Goal: Task Accomplishment & Management: Manage account settings

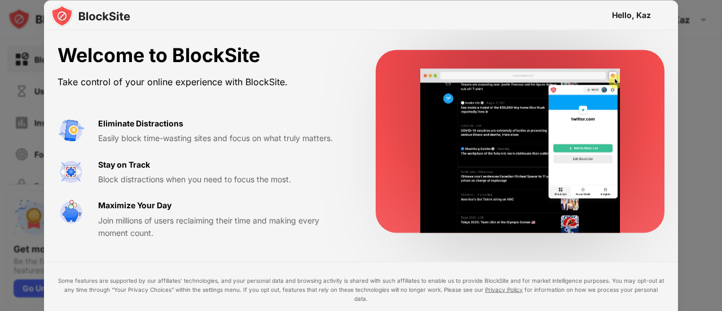
click at [262, 129] on div "Eliminate Distractions Easily block time-wasting sites and focus on what truly …" at bounding box center [223, 131] width 251 height 28
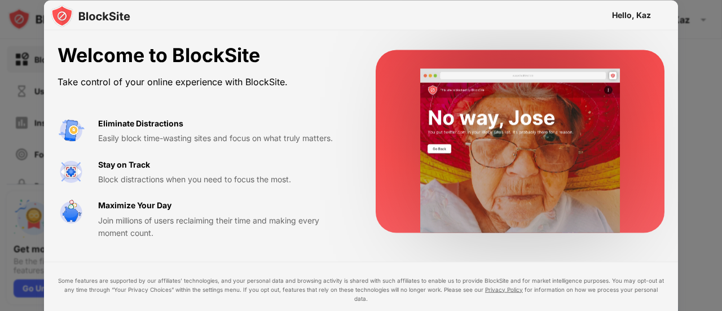
click at [511, 139] on video at bounding box center [520, 151] width 231 height 164
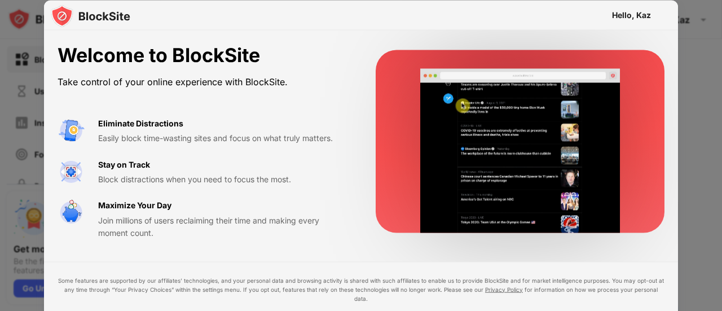
click at [214, 204] on div "Maximize Your Day Join millions of users reclaiming their time and making every…" at bounding box center [223, 219] width 251 height 40
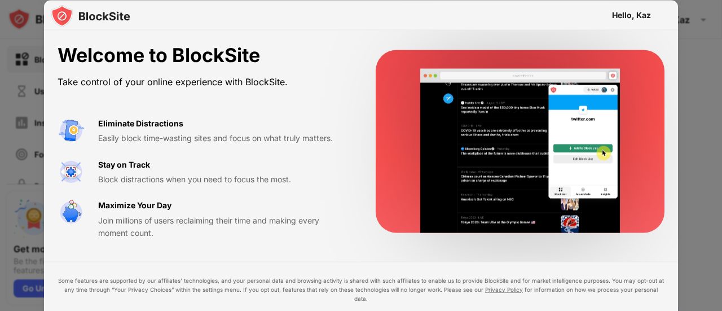
click at [214, 204] on div "Maximize Your Day Join millions of users reclaiming their time and making every…" at bounding box center [223, 219] width 251 height 40
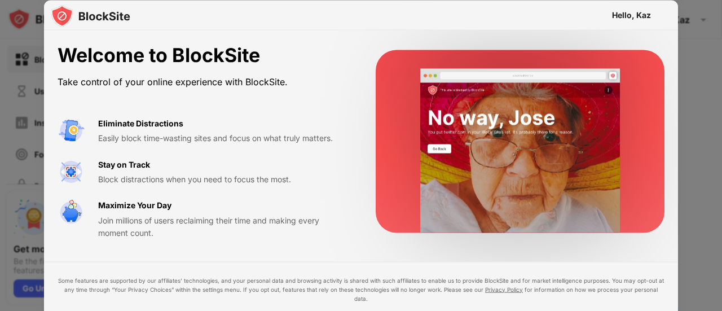
click at [214, 204] on div "Maximize Your Day Join millions of users reclaiming their time and making every…" at bounding box center [223, 219] width 251 height 40
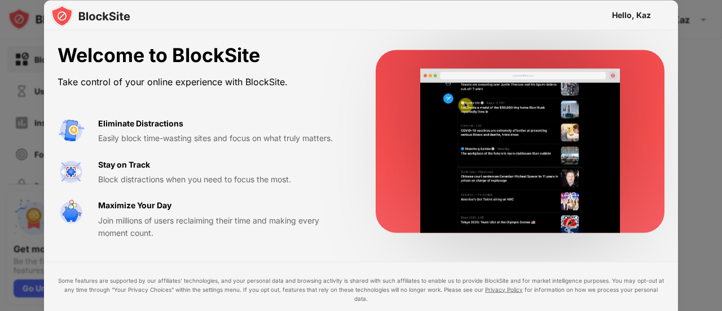
drag, startPoint x: 225, startPoint y: 80, endPoint x: 722, endPoint y: 84, distance: 497.2
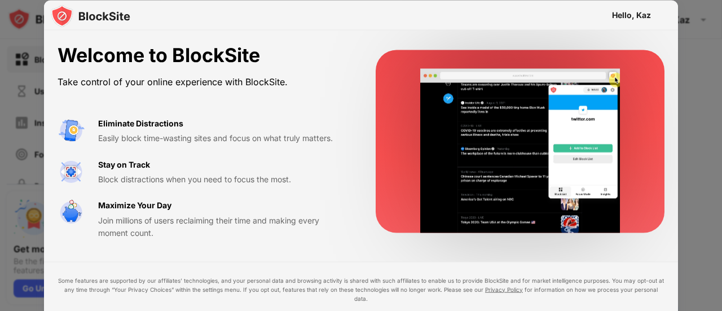
click at [722, 310] on div "Hello, Kaz Welcome to BlockSite Take control of your online experience with Blo…" at bounding box center [361, 311] width 722 height 0
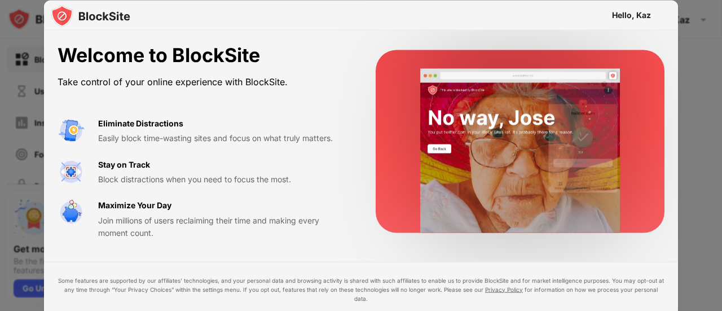
click at [704, 90] on div at bounding box center [361, 155] width 722 height 311
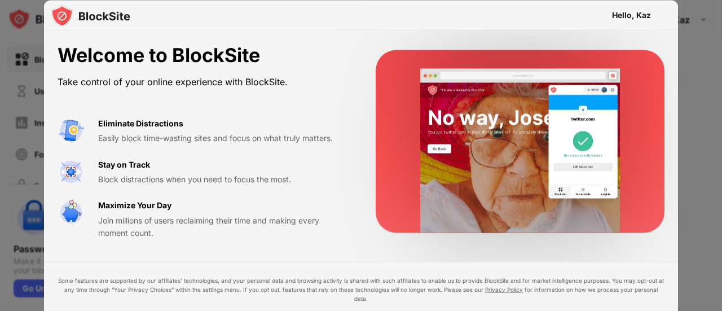
click at [651, 15] on div "Hello, Kaz" at bounding box center [361, 15] width 634 height 30
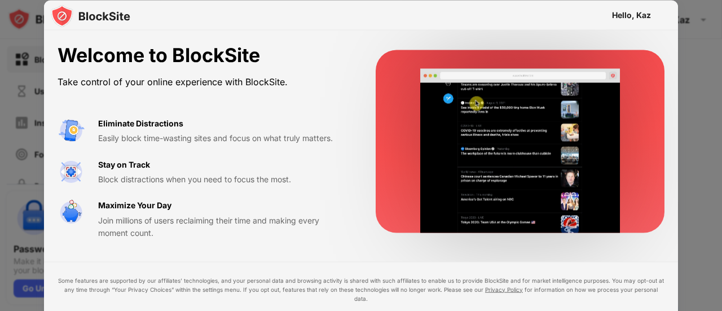
drag, startPoint x: 651, startPoint y: 15, endPoint x: 615, endPoint y: 209, distance: 197.5
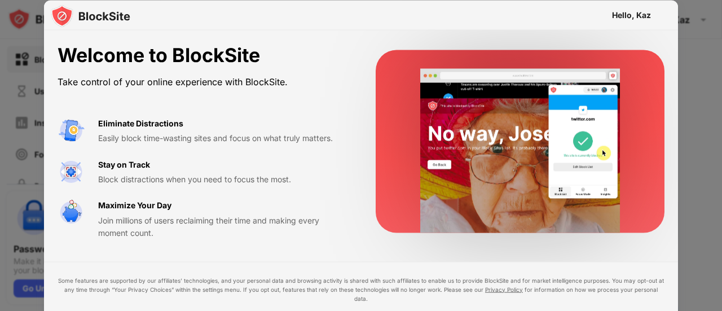
click at [615, 209] on div "Hello, Kaz Welcome to BlockSite Take control of your online experience with Blo…" at bounding box center [361, 180] width 634 height 361
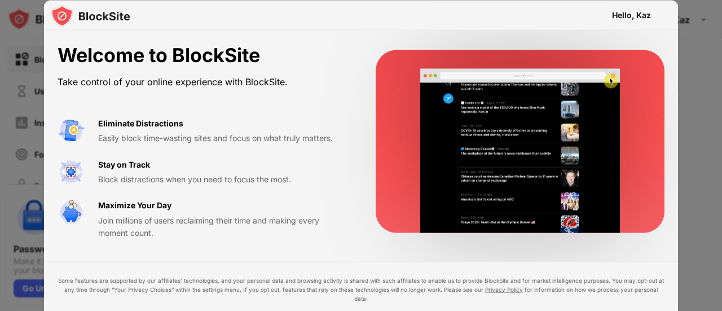
click at [691, 44] on div at bounding box center [361, 155] width 722 height 311
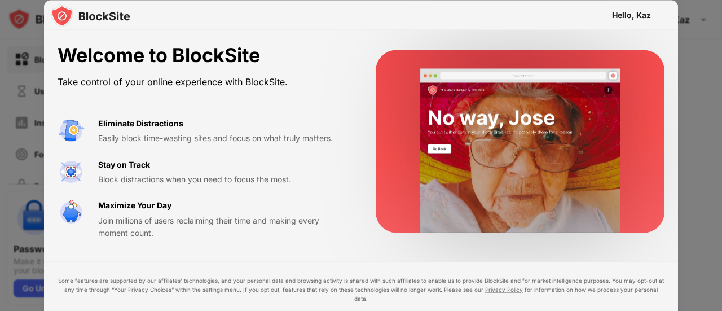
click at [691, 44] on div at bounding box center [361, 155] width 722 height 311
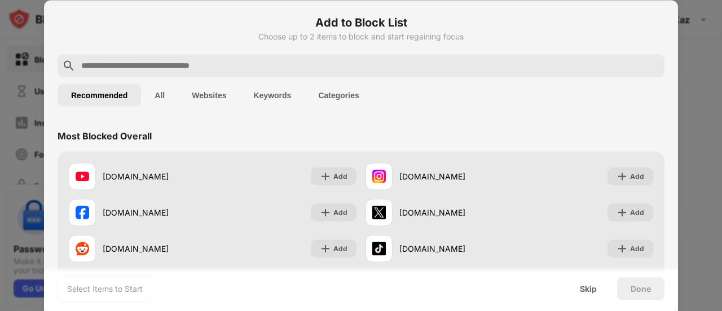
click at [202, 106] on button "Websites" at bounding box center [209, 95] width 62 height 23
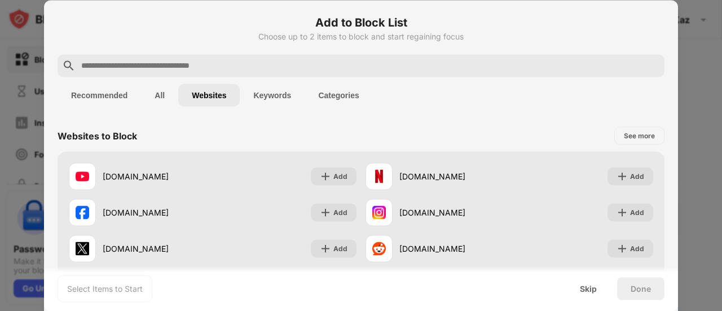
click at [193, 63] on input "text" at bounding box center [370, 66] width 580 height 14
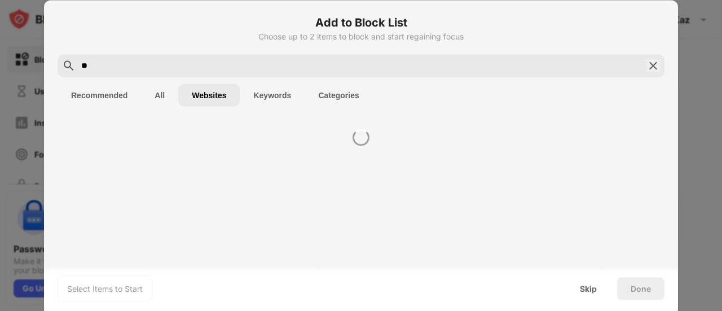
type input "*"
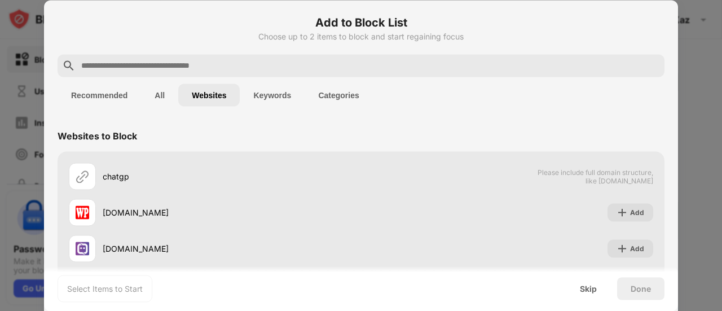
paste input "**********"
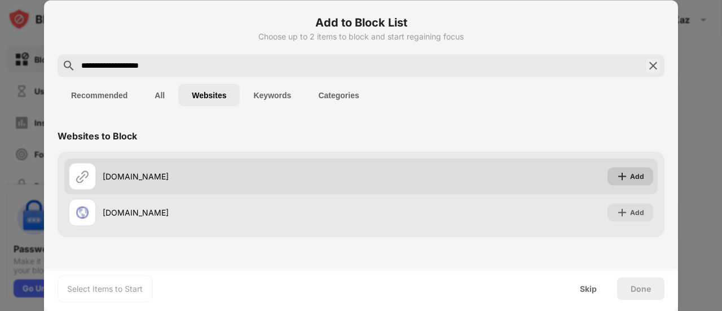
type input "**********"
click at [634, 177] on div "Add" at bounding box center [637, 175] width 14 height 11
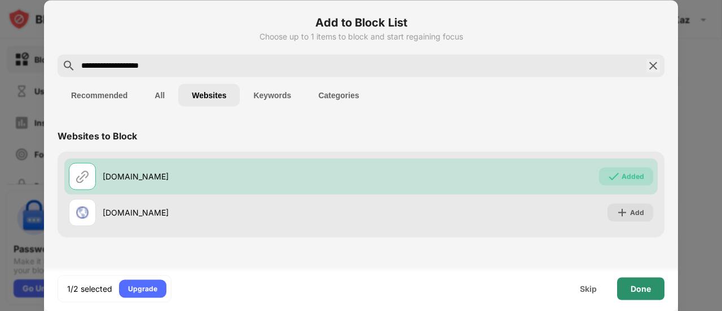
click at [644, 290] on div "Done" at bounding box center [641, 288] width 20 height 9
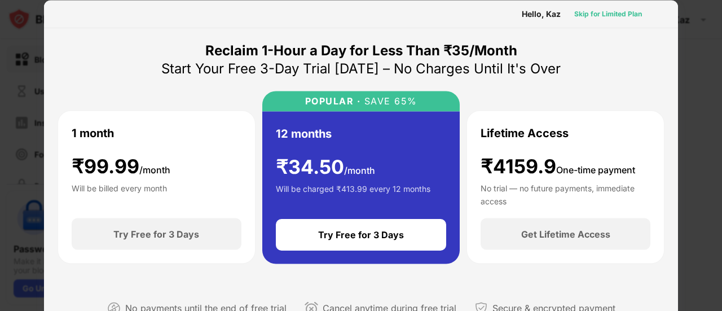
click at [580, 14] on div "Skip for Limited Plan" at bounding box center [609, 13] width 68 height 11
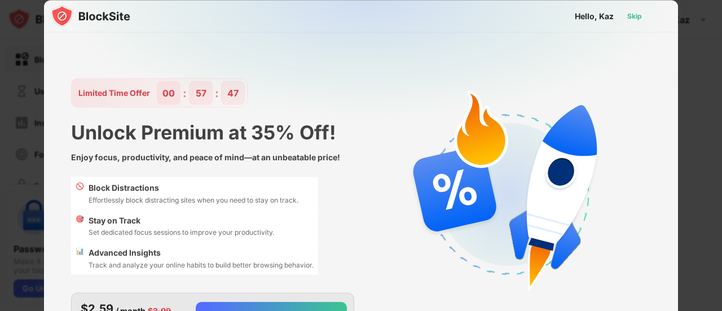
click at [635, 14] on div "Skip" at bounding box center [635, 15] width 15 height 11
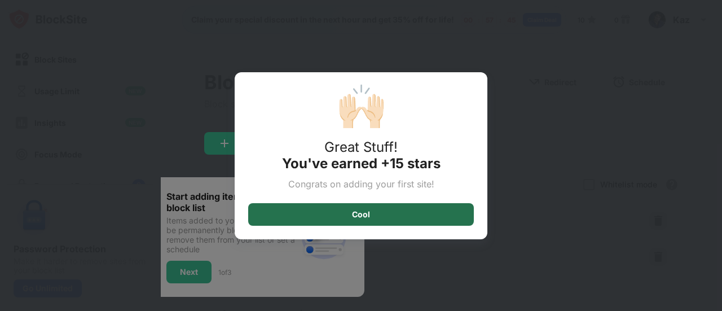
click at [423, 213] on div "Cool" at bounding box center [361, 214] width 226 height 23
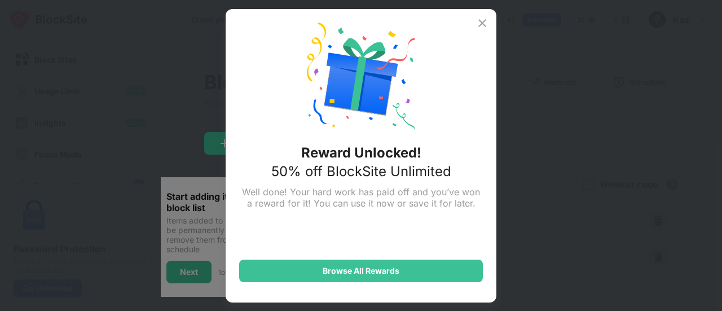
click at [480, 30] on div "Reward Unlocked! 50% off BlockSite Unlimited Well done! Your hard work has paid…" at bounding box center [361, 155] width 271 height 293
click at [488, 16] on img at bounding box center [483, 23] width 14 height 14
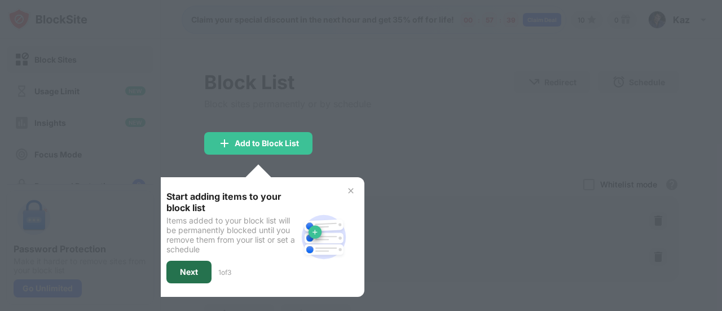
click at [193, 278] on div "Next" at bounding box center [188, 272] width 45 height 23
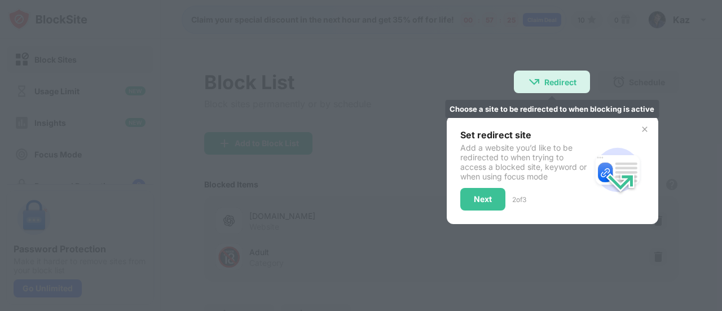
click at [547, 89] on div "Redirect Choose a site to be redirected to when blocking is active" at bounding box center [552, 82] width 76 height 23
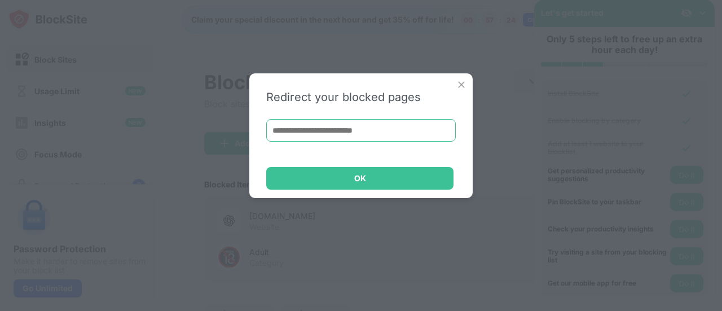
click at [383, 140] on input at bounding box center [361, 130] width 190 height 23
paste input "**********"
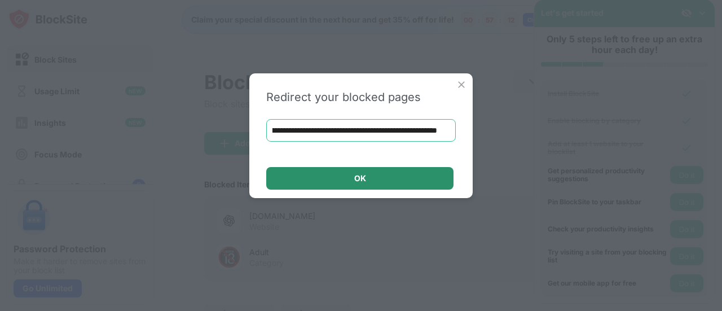
type input "**********"
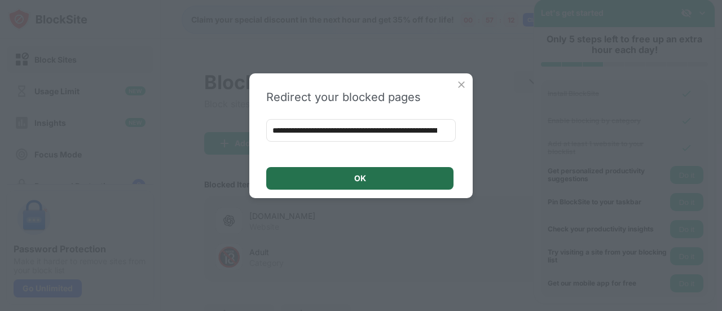
click at [376, 169] on div "OK" at bounding box center [359, 178] width 187 height 23
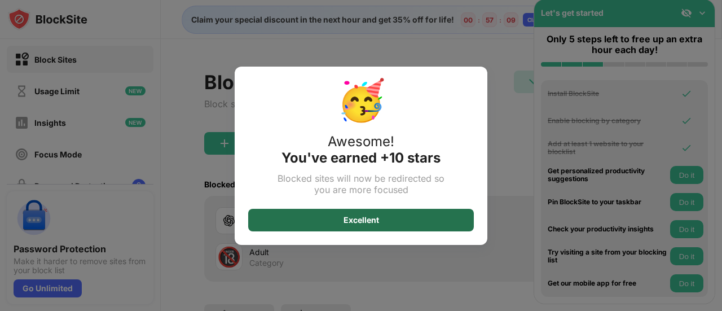
click at [403, 216] on div "Excellent" at bounding box center [361, 220] width 226 height 23
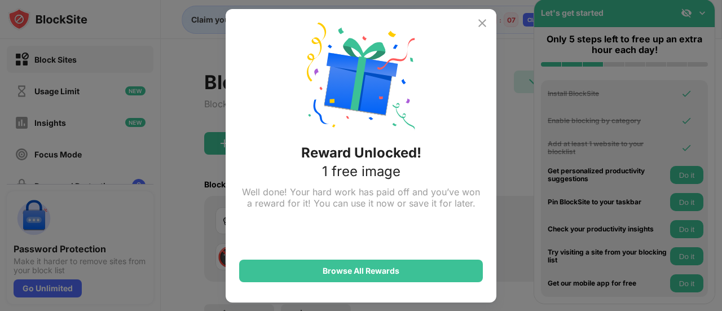
click at [485, 19] on img at bounding box center [483, 23] width 14 height 14
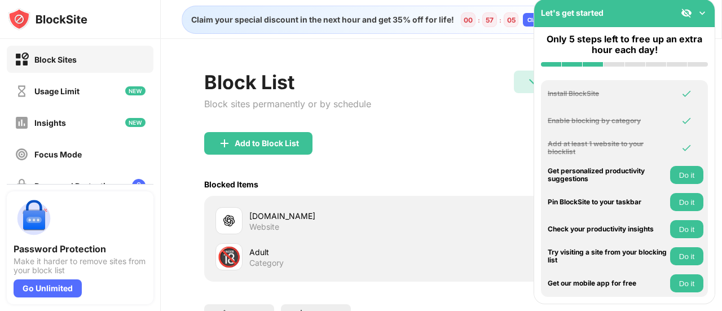
click at [395, 169] on div "Add to Block List" at bounding box center [441, 152] width 475 height 41
click at [701, 13] on img at bounding box center [702, 12] width 11 height 11
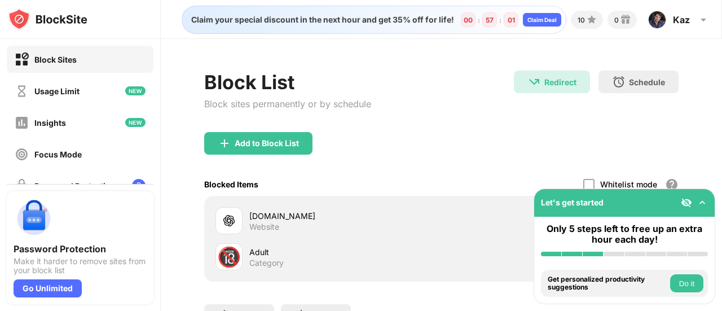
drag, startPoint x: 605, startPoint y: 198, endPoint x: 681, endPoint y: 203, distance: 75.8
click at [681, 203] on div "Let's get started" at bounding box center [624, 203] width 181 height 28
click at [686, 200] on img at bounding box center [686, 202] width 11 height 11
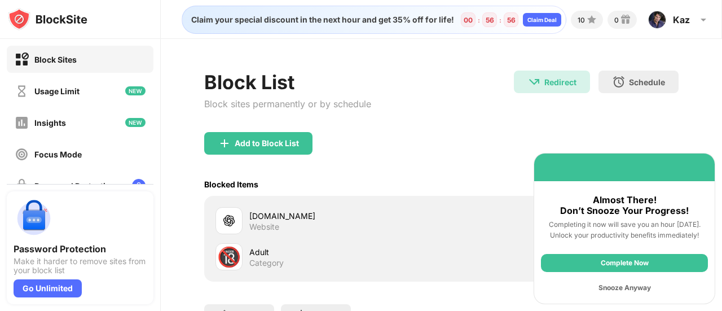
click at [638, 260] on div "Complete Now" at bounding box center [624, 263] width 167 height 18
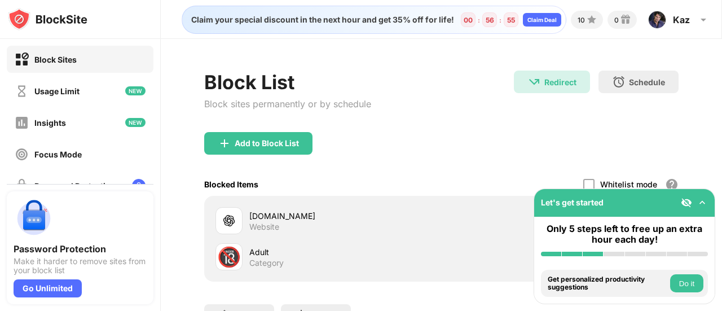
click at [503, 152] on div "Add to Block List" at bounding box center [441, 152] width 475 height 41
drag, startPoint x: 606, startPoint y: 205, endPoint x: 590, endPoint y: 200, distance: 17.3
click at [590, 200] on div "Let's get started" at bounding box center [624, 203] width 181 height 28
drag, startPoint x: 590, startPoint y: 200, endPoint x: 466, endPoint y: 108, distance: 154.5
click at [466, 108] on div "Block Sites Usage Limit Insights Focus Mode Password Protection Custom Block Pa…" at bounding box center [361, 155] width 722 height 311
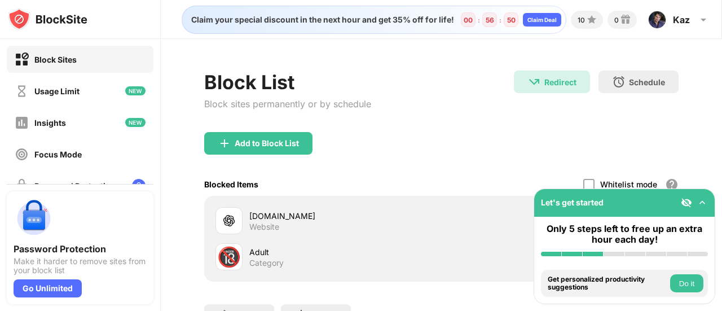
click at [341, 221] on div "[DOMAIN_NAME] Website" at bounding box center [345, 221] width 192 height 22
drag, startPoint x: 608, startPoint y: 205, endPoint x: 533, endPoint y: 216, distance: 76.5
click at [533, 216] on div "Block Sites Usage Limit Insights Focus Mode Password Protection Custom Block Pa…" at bounding box center [361, 155] width 722 height 311
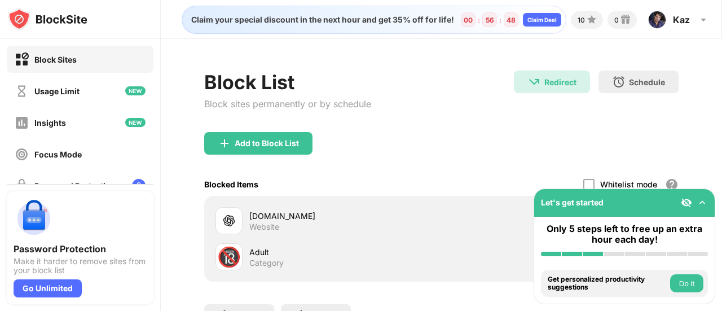
click at [675, 277] on button "Do it" at bounding box center [686, 283] width 33 height 18
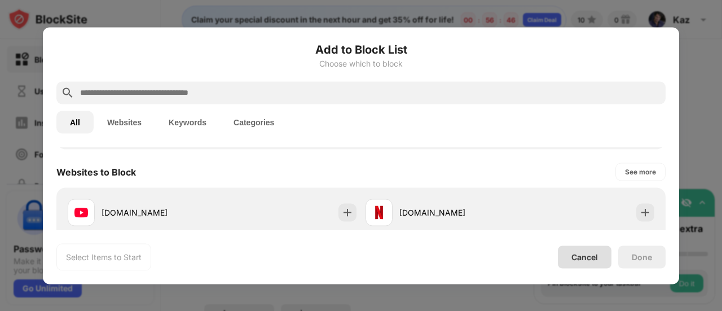
scroll to position [393, 0]
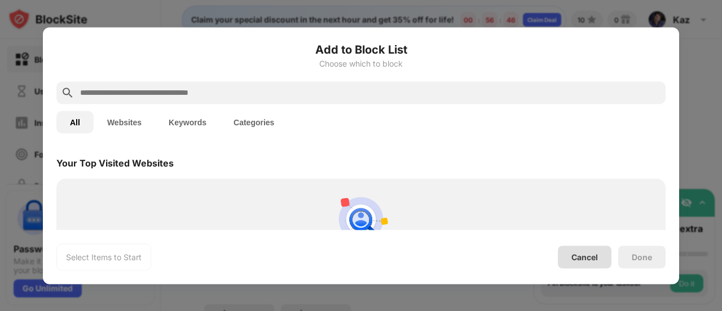
click at [585, 257] on div "Cancel" at bounding box center [585, 257] width 27 height 10
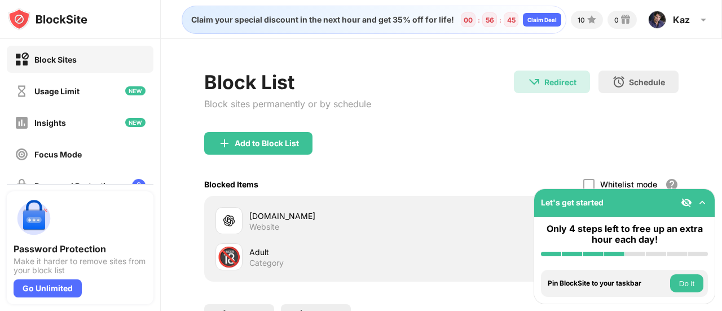
click at [690, 282] on button "Do it" at bounding box center [686, 283] width 33 height 18
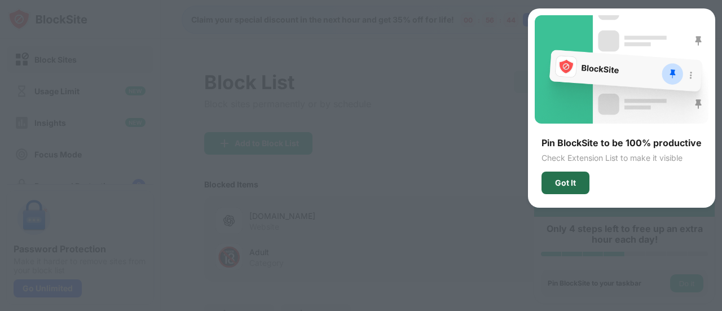
click at [575, 180] on div "Got It" at bounding box center [565, 182] width 21 height 9
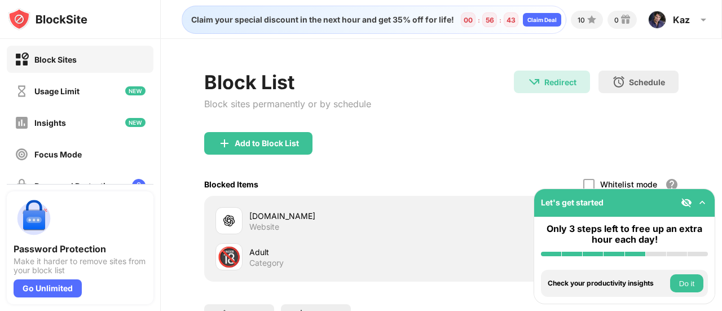
click at [684, 281] on button "Do it" at bounding box center [686, 283] width 33 height 18
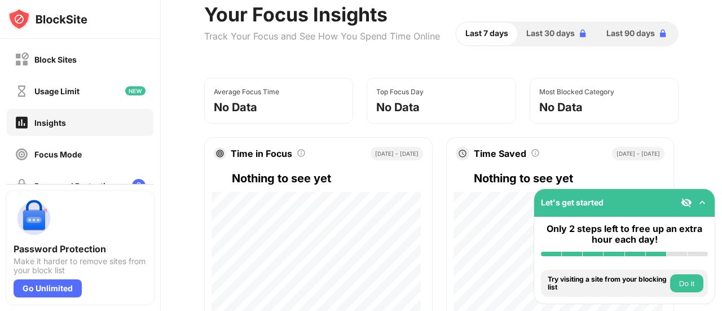
scroll to position [69, 0]
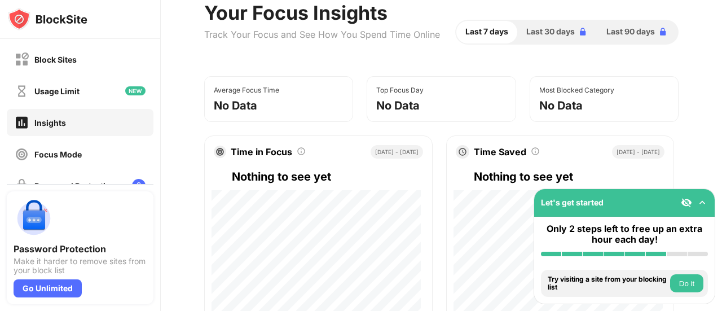
click at [693, 278] on button "Do it" at bounding box center [686, 283] width 33 height 18
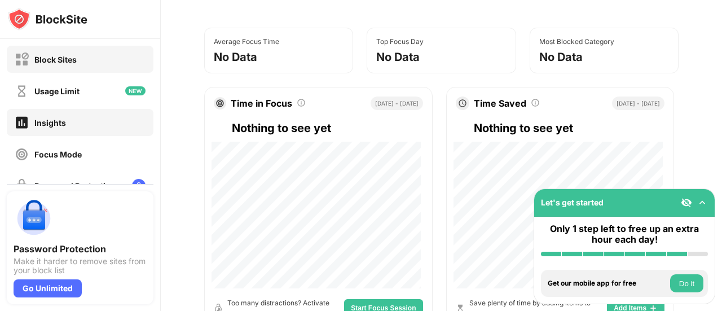
click at [95, 56] on div "Block Sites" at bounding box center [80, 59] width 147 height 27
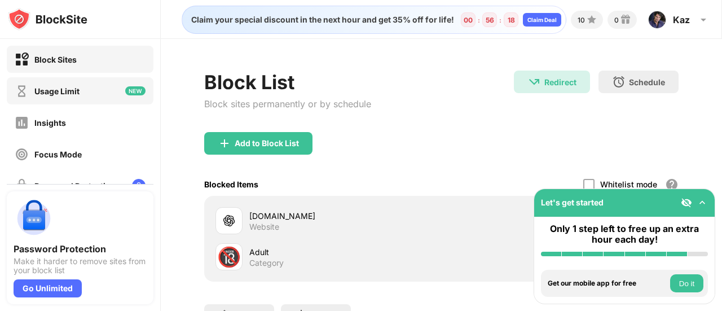
click at [94, 103] on div "Usage Limit" at bounding box center [80, 90] width 147 height 27
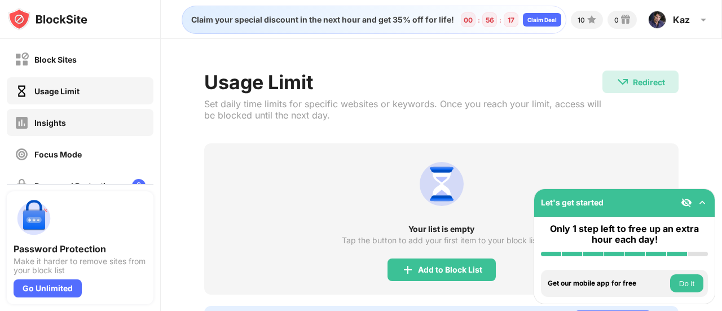
click at [84, 125] on div "Insights" at bounding box center [80, 122] width 147 height 27
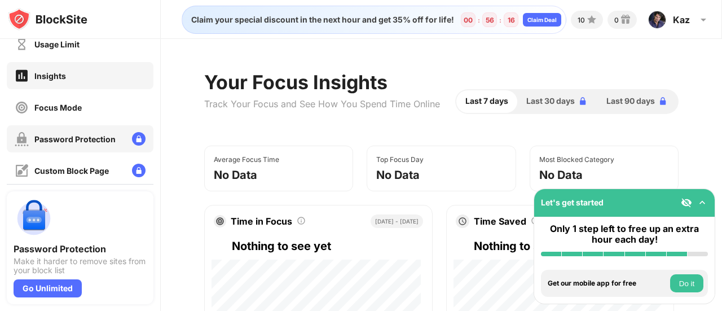
scroll to position [47, 0]
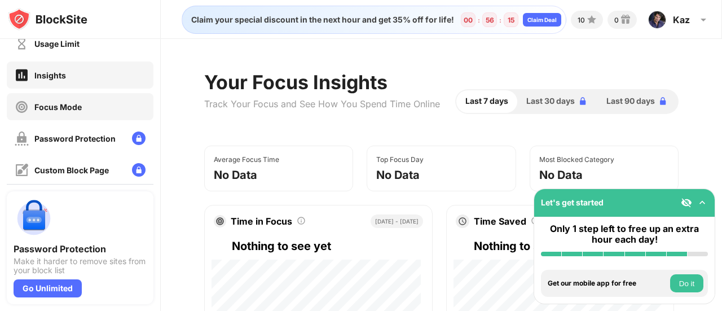
click at [99, 112] on div "Focus Mode" at bounding box center [80, 106] width 147 height 27
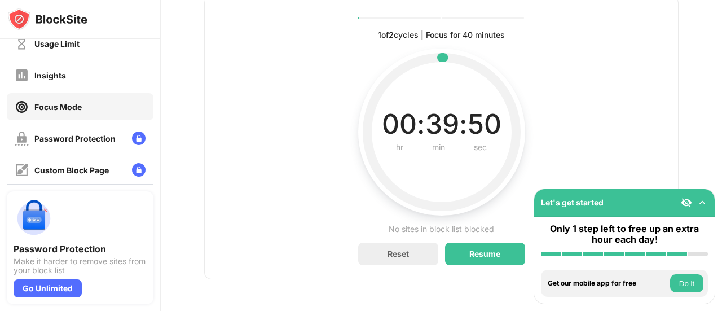
scroll to position [154, 0]
click at [404, 249] on div "Reset" at bounding box center [398, 254] width 21 height 10
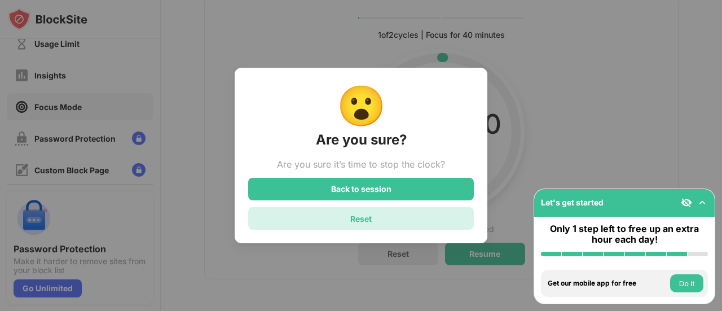
click at [402, 225] on div "Reset" at bounding box center [361, 218] width 226 height 23
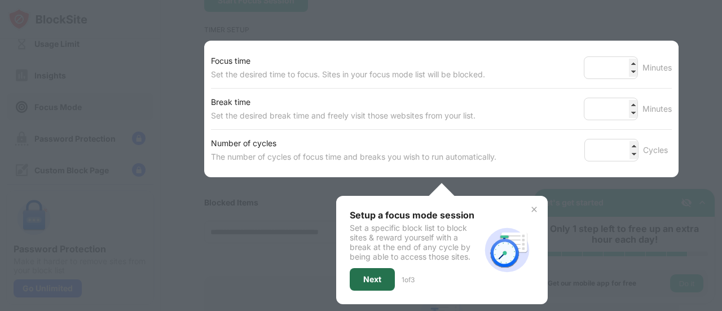
click at [372, 275] on div "Next" at bounding box center [372, 279] width 18 height 9
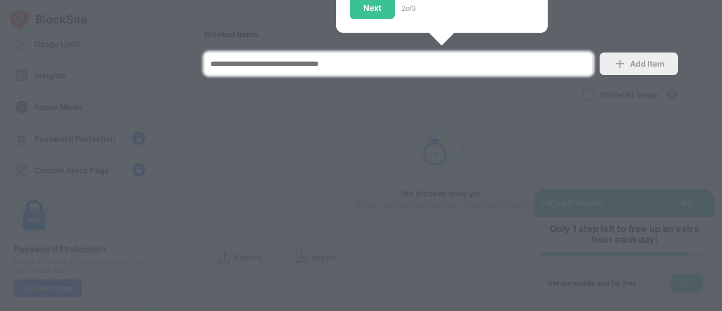
scroll to position [330, 0]
click at [319, 66] on input "*" at bounding box center [398, 63] width 389 height 23
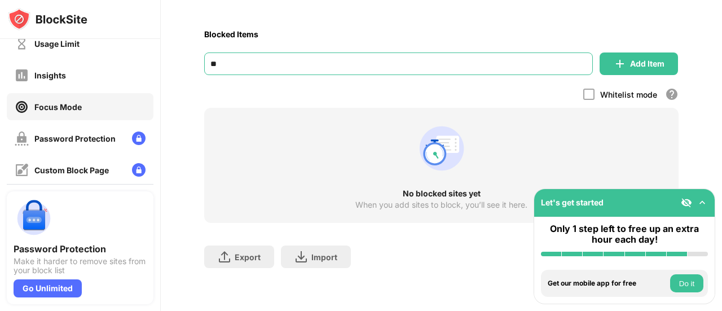
scroll to position [317, 0]
type input "*"
type input "**********"
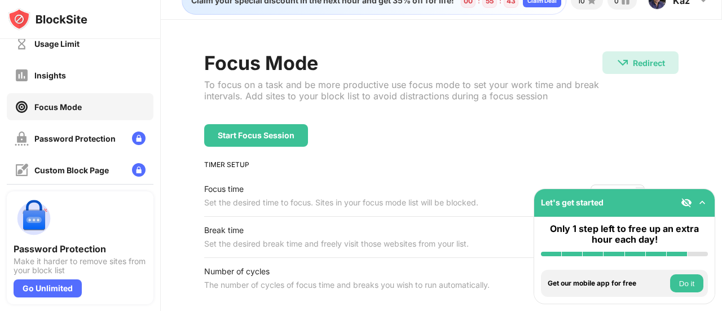
scroll to position [0, 0]
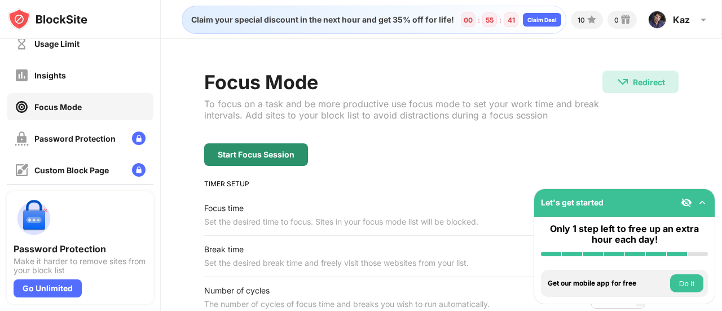
click at [269, 151] on div "Start Focus Session" at bounding box center [256, 154] width 77 height 9
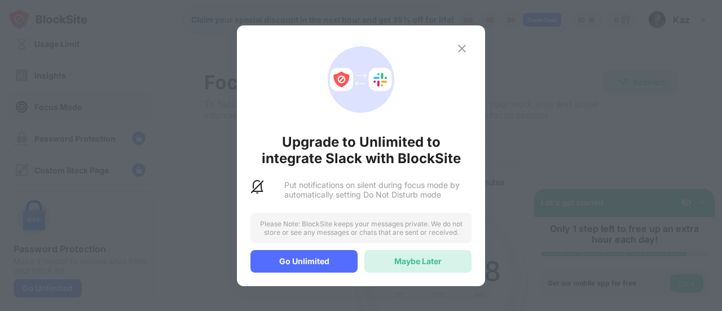
click at [422, 253] on div "Maybe Later" at bounding box center [418, 261] width 107 height 23
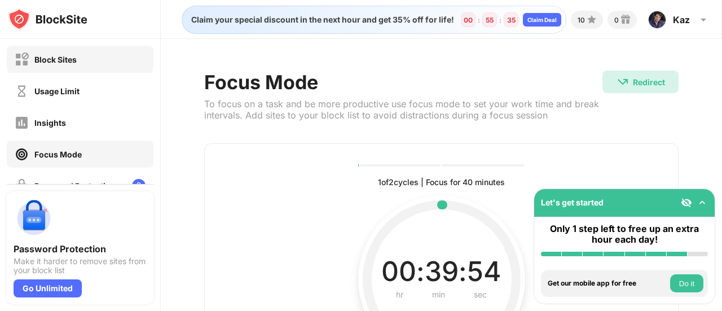
click at [65, 65] on div "Block Sites" at bounding box center [46, 59] width 62 height 14
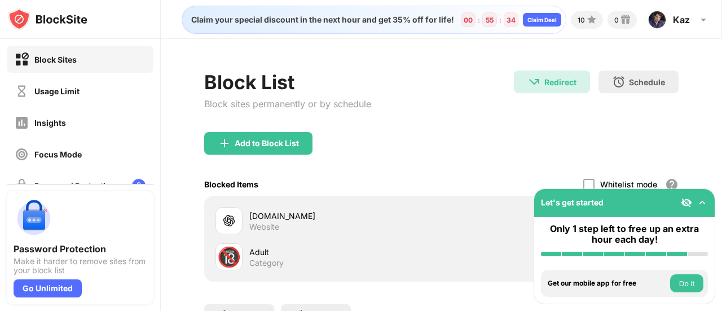
scroll to position [98, 0]
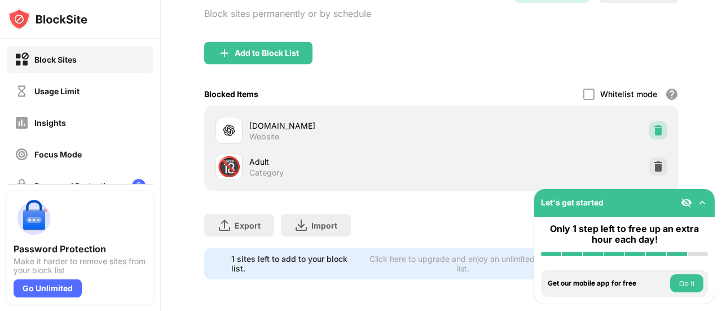
click at [654, 125] on img at bounding box center [658, 130] width 11 height 11
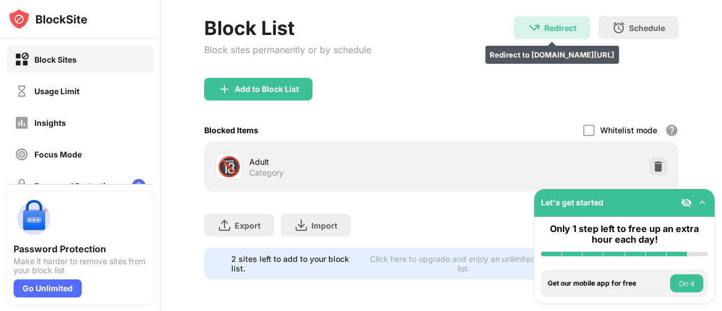
click at [545, 23] on div "Redirect" at bounding box center [561, 28] width 32 height 10
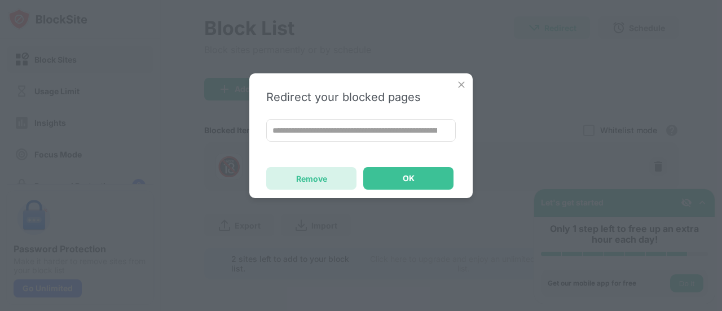
click at [327, 188] on div "Remove" at bounding box center [311, 178] width 90 height 23
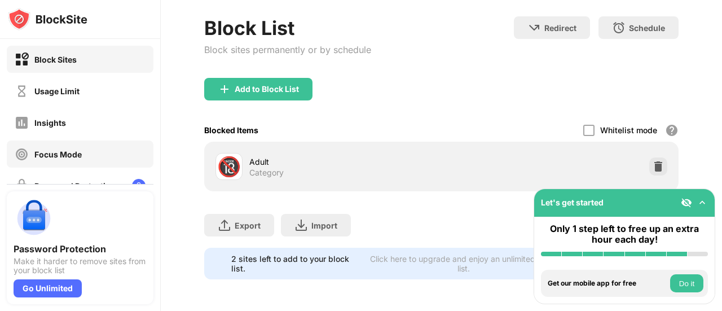
click at [80, 155] on div "Focus Mode" at bounding box center [57, 155] width 47 height 10
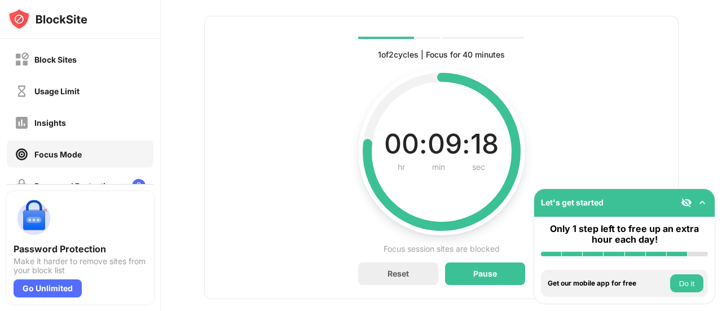
scroll to position [133, 0]
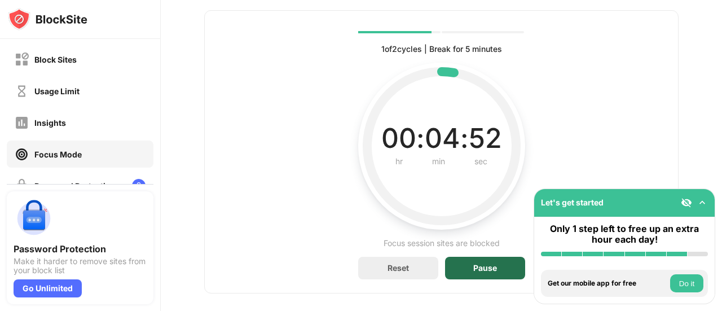
click at [479, 267] on div "Pause" at bounding box center [485, 268] width 24 height 9
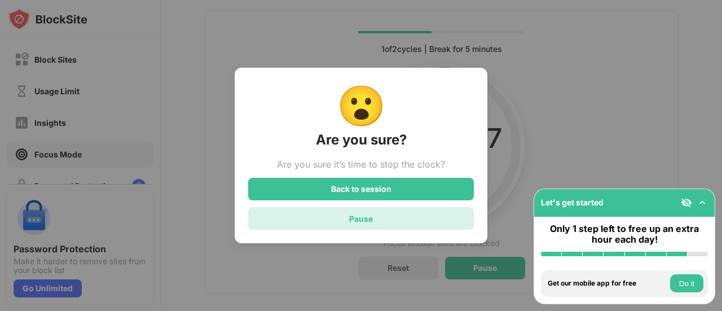
click at [389, 226] on div "Pause" at bounding box center [361, 218] width 226 height 23
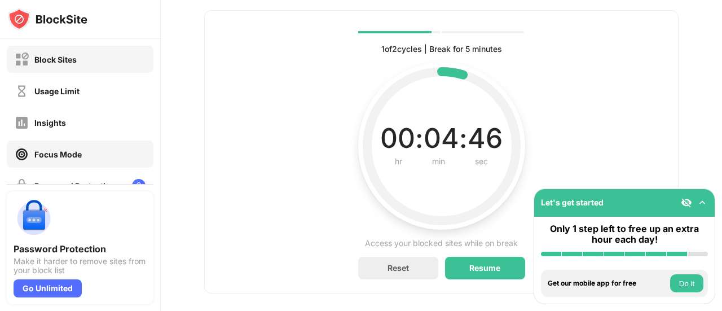
click at [49, 55] on div "Block Sites" at bounding box center [55, 60] width 42 height 10
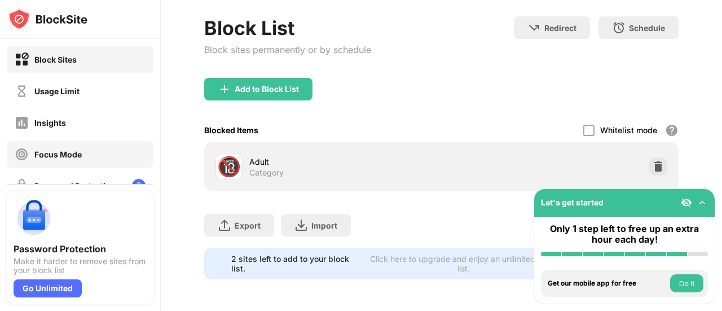
click at [80, 147] on div "Focus Mode" at bounding box center [48, 154] width 67 height 14
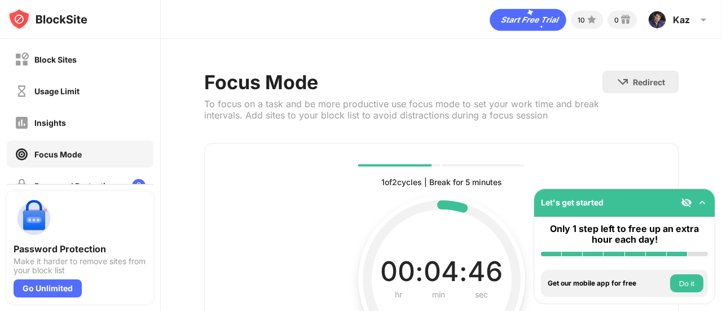
scroll to position [154, 0]
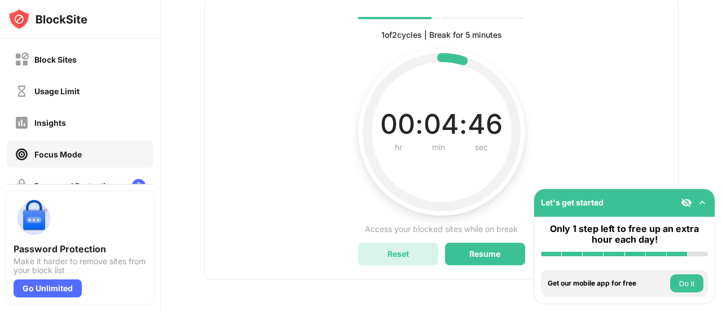
click at [409, 245] on div "Reset" at bounding box center [398, 254] width 80 height 23
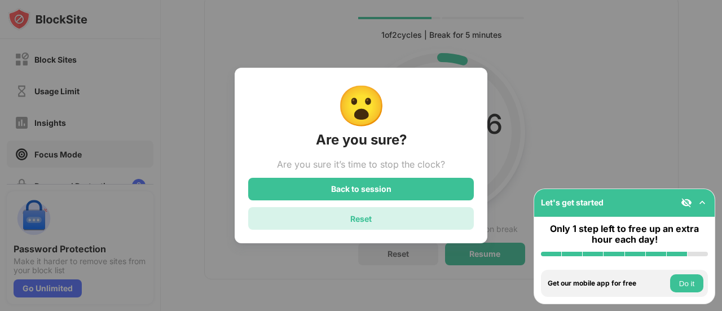
click at [385, 226] on div "Reset" at bounding box center [361, 218] width 226 height 23
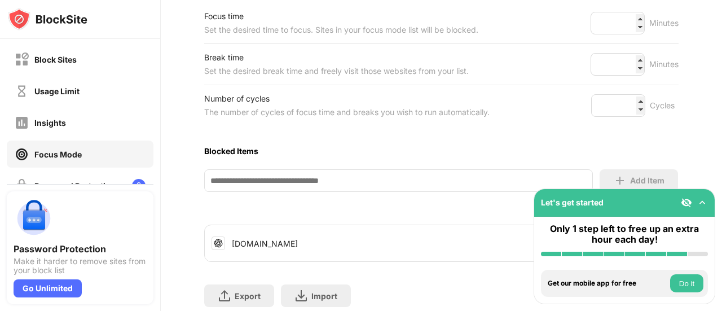
scroll to position [238, 0]
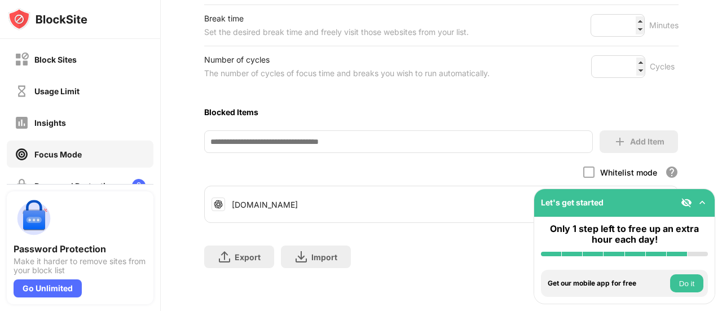
drag, startPoint x: 578, startPoint y: 203, endPoint x: 389, endPoint y: 189, distance: 189.0
click at [389, 189] on div "Block Sites Usage Limit Insights Focus Mode Password Protection Custom Block Pa…" at bounding box center [361, 155] width 722 height 311
click at [389, 191] on div "[DOMAIN_NAME]" at bounding box center [441, 204] width 473 height 27
click at [704, 204] on img at bounding box center [702, 202] width 11 height 11
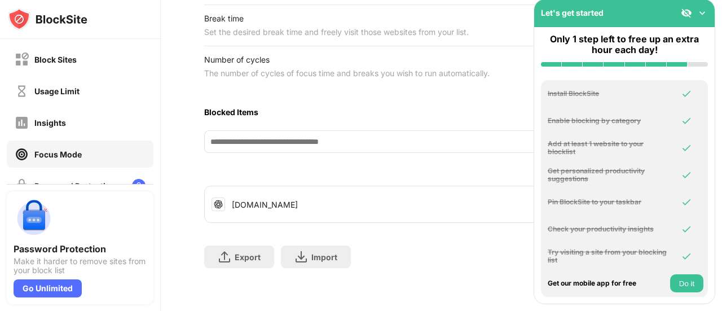
drag, startPoint x: 565, startPoint y: 21, endPoint x: 642, endPoint y: 16, distance: 76.9
click at [642, 16] on div "Let's get started" at bounding box center [624, 13] width 181 height 28
drag, startPoint x: 642, startPoint y: 16, endPoint x: 454, endPoint y: 10, distance: 188.1
click at [454, 10] on div "Block Sites Usage Limit Insights Focus Mode Password Protection Custom Block Pa…" at bounding box center [361, 155] width 722 height 311
click at [686, 12] on img at bounding box center [686, 12] width 11 height 11
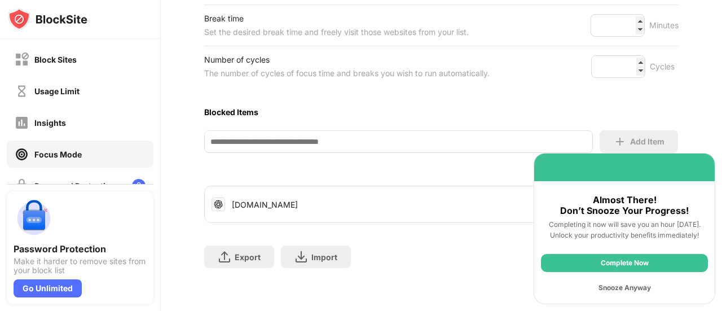
click at [626, 286] on div "Snooze Anyway" at bounding box center [624, 288] width 167 height 18
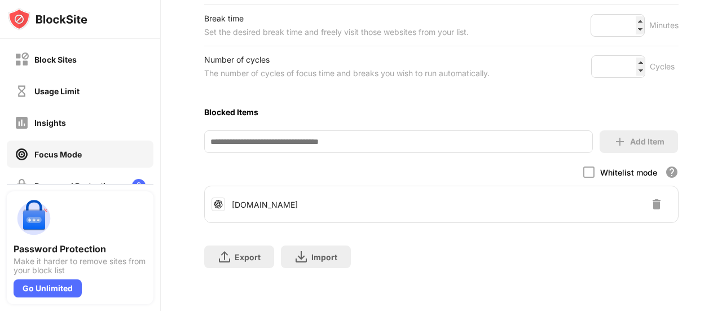
click at [650, 198] on img at bounding box center [657, 205] width 14 height 14
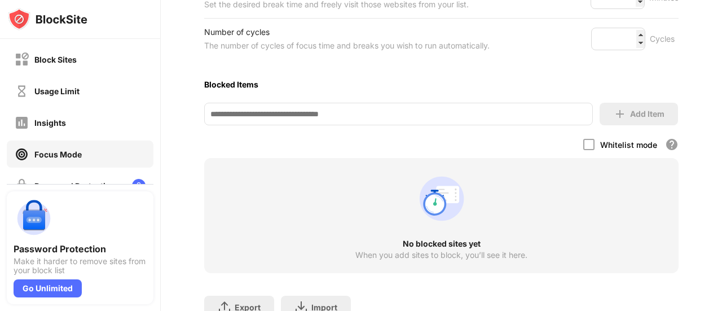
scroll to position [0, 0]
